Goal: Task Accomplishment & Management: Manage account settings

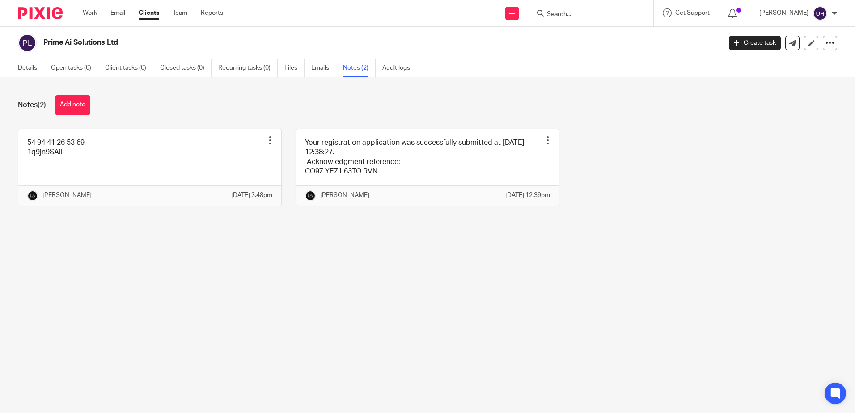
click at [635, 15] on form at bounding box center [593, 13] width 95 height 11
click at [571, 18] on input "Search" at bounding box center [586, 15] width 81 height 8
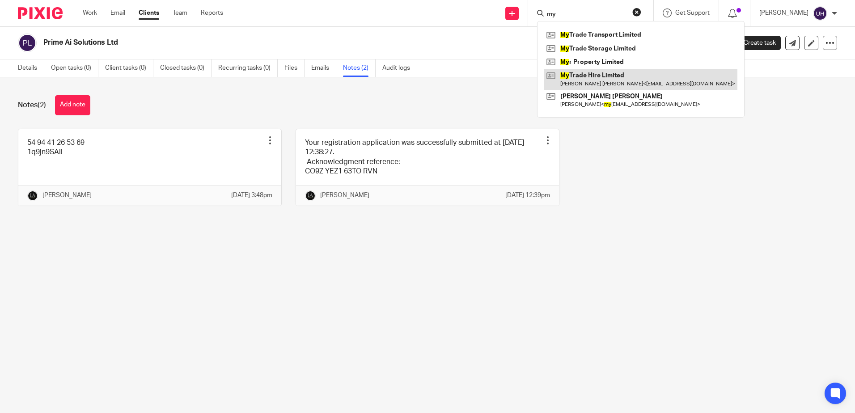
type input "my"
click at [621, 76] on link at bounding box center [640, 79] width 193 height 21
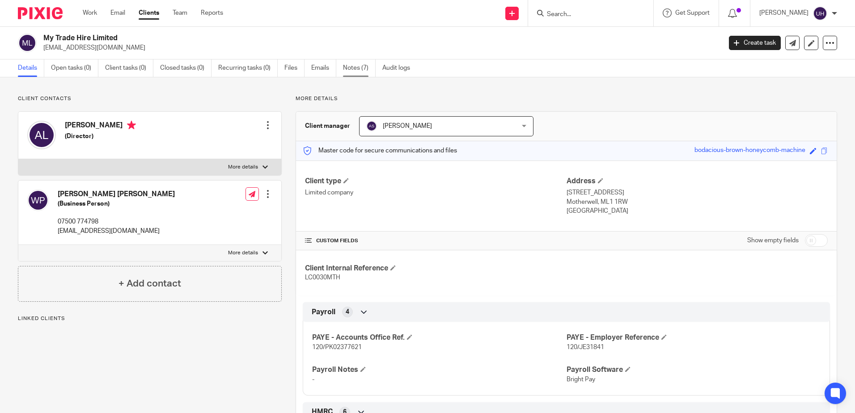
click at [367, 70] on link "Notes (7)" at bounding box center [359, 68] width 33 height 17
click at [361, 68] on link "Notes (7)" at bounding box center [359, 68] width 33 height 17
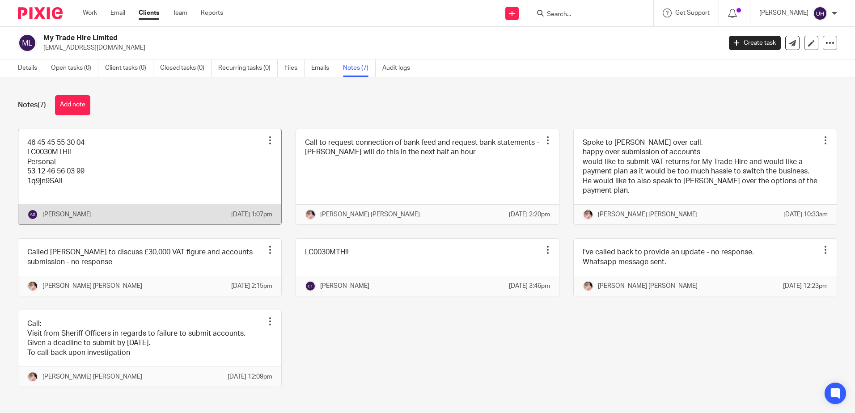
click at [195, 157] on link at bounding box center [149, 177] width 263 height 96
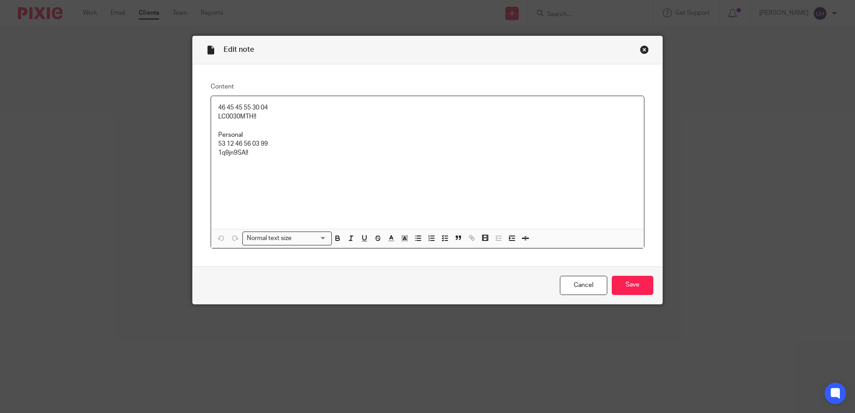
click at [242, 104] on p "46 45 45 55 30 04" at bounding box center [427, 107] width 419 height 9
copy p "46 45 45 55 30 04"
drag, startPoint x: 259, startPoint y: 117, endPoint x: 211, endPoint y: 114, distance: 48.4
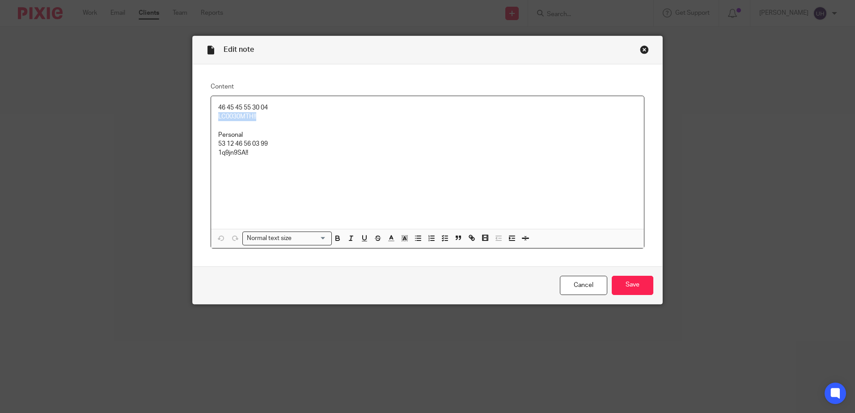
click at [211, 114] on div "46 45 45 55 30 04 LC0030MTH!! Personal 53 12 46 56 03 99 1q9jn9SA!!" at bounding box center [427, 162] width 433 height 133
copy p "LC0030MTH!!"
drag, startPoint x: 274, startPoint y: 106, endPoint x: 211, endPoint y: 107, distance: 63.1
click at [211, 107] on div "46 45 45 55 30 04 LC0030MTH!! Personal 53 12 46 56 03 99 1q9jn9SA!!" at bounding box center [427, 162] width 433 height 133
copy p "46 45 45 55 30 04"
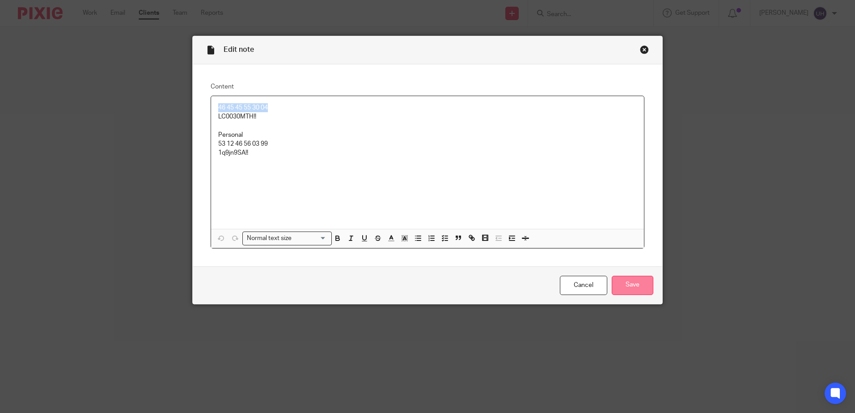
drag, startPoint x: 632, startPoint y: 293, endPoint x: 628, endPoint y: 287, distance: 6.5
click at [631, 293] on input "Save" at bounding box center [633, 285] width 42 height 19
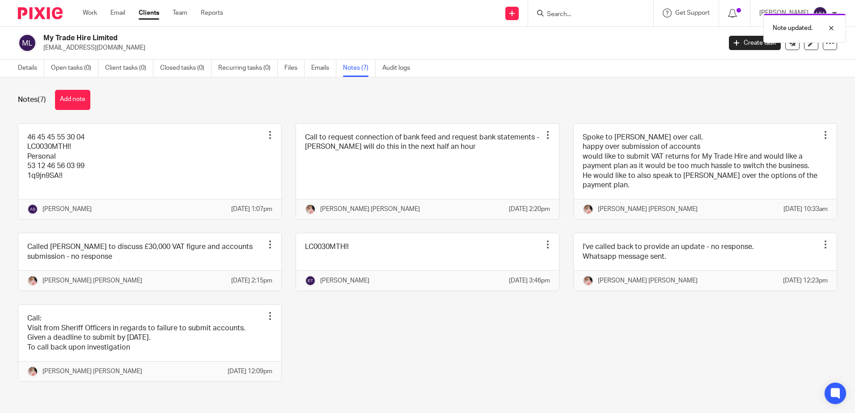
scroll to position [34, 0]
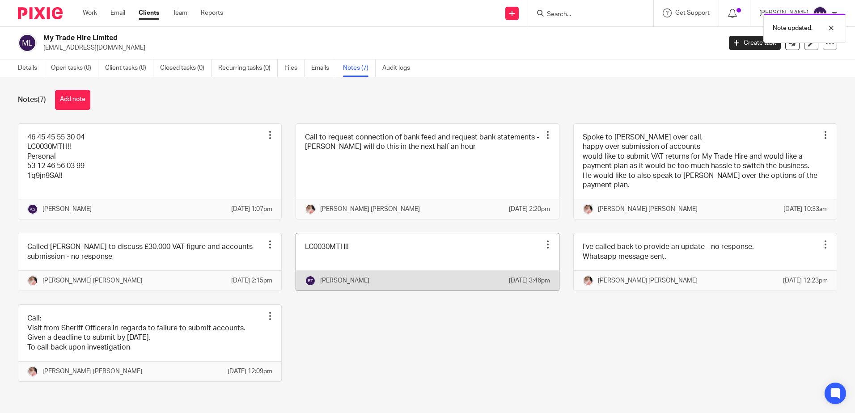
click at [385, 234] on link at bounding box center [427, 262] width 263 height 57
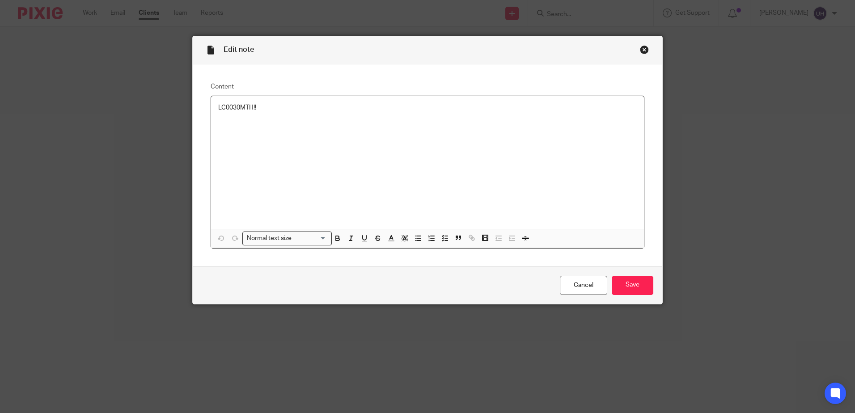
click at [229, 107] on p "LC0030MTH!!" at bounding box center [427, 107] width 419 height 9
copy p "LC0030MTH!!"
click at [655, 278] on div "Cancel Save" at bounding box center [428, 286] width 470 height 38
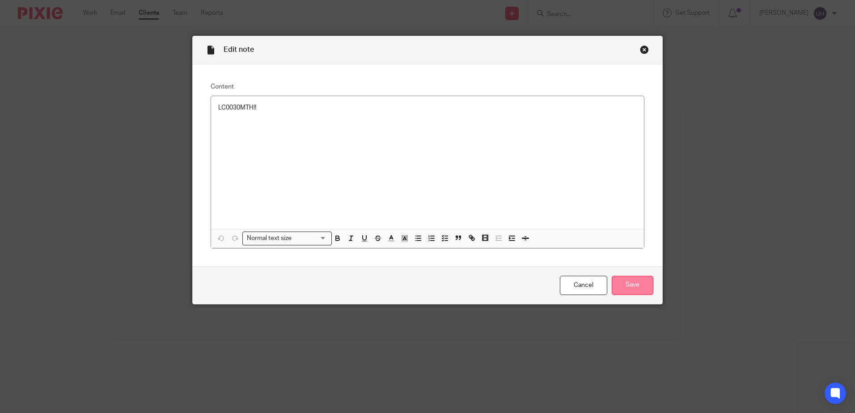
click at [627, 285] on input "Save" at bounding box center [633, 285] width 42 height 19
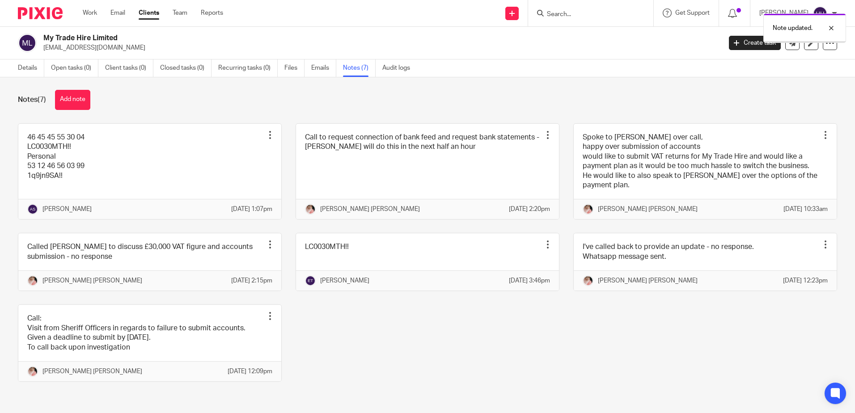
scroll to position [34, 0]
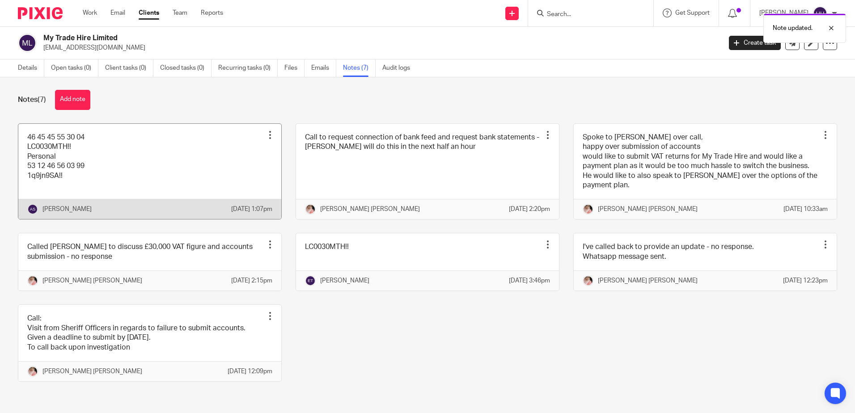
click at [157, 127] on link at bounding box center [149, 172] width 263 height 96
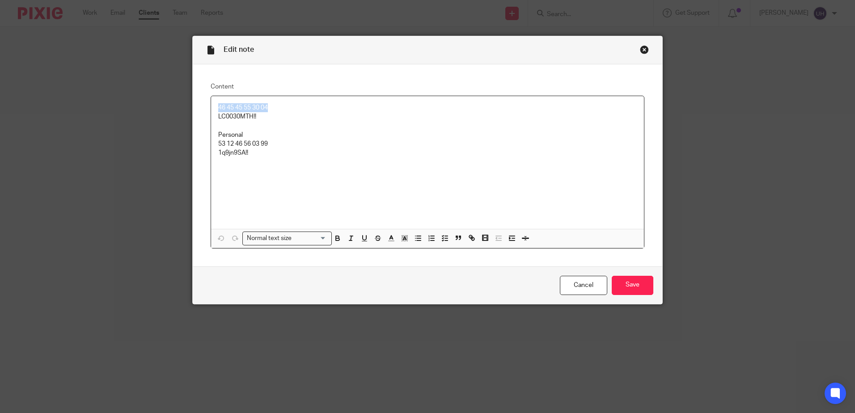
drag, startPoint x: 273, startPoint y: 103, endPoint x: 211, endPoint y: 101, distance: 62.7
click at [211, 101] on div "46 45 45 55 30 04 LC0030MTH!! Personal 53 12 46 56 03 99 1q9jn9SA!!" at bounding box center [427, 162] width 433 height 133
copy p "46 45 45 55 30 04"
click at [623, 274] on div "Cancel Save" at bounding box center [428, 286] width 470 height 38
click at [625, 281] on input "Save" at bounding box center [633, 285] width 42 height 19
